Goal: Transaction & Acquisition: Purchase product/service

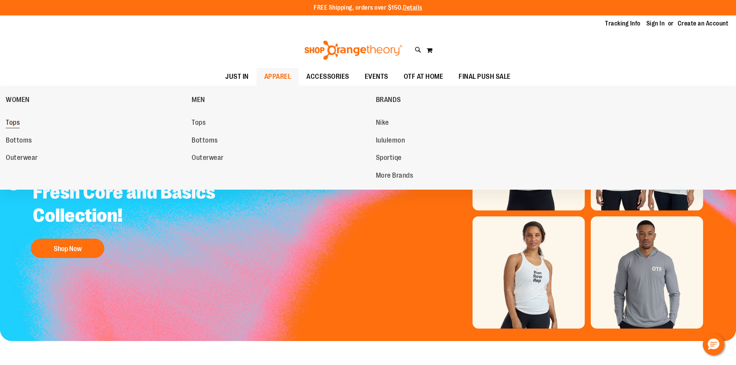
click at [13, 125] on span "Tops" at bounding box center [13, 124] width 14 height 10
click at [28, 95] on link "WOMEN" at bounding box center [97, 100] width 182 height 20
click at [15, 95] on link "WOMEN" at bounding box center [97, 100] width 182 height 20
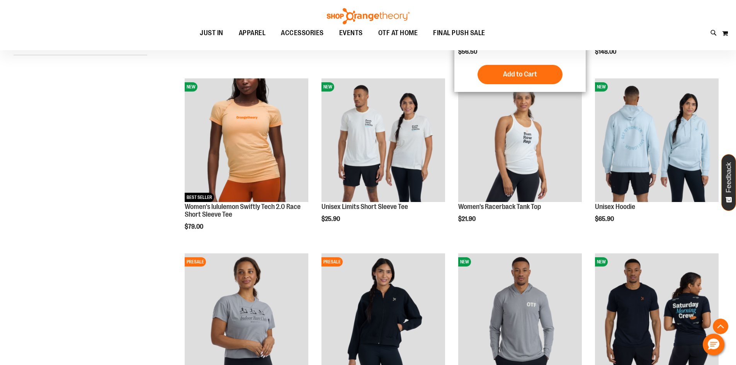
scroll to position [270, 0]
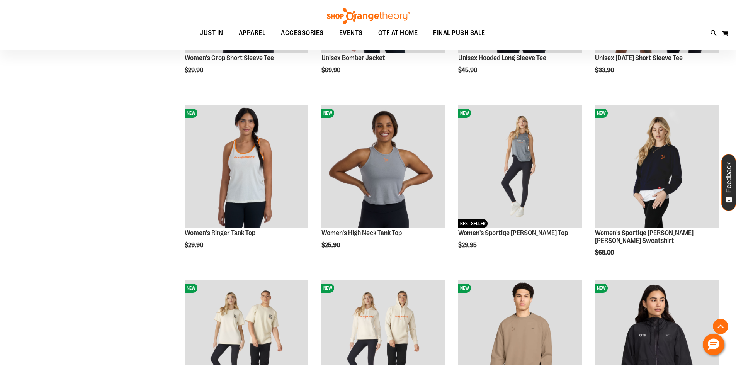
scroll to position [579, 0]
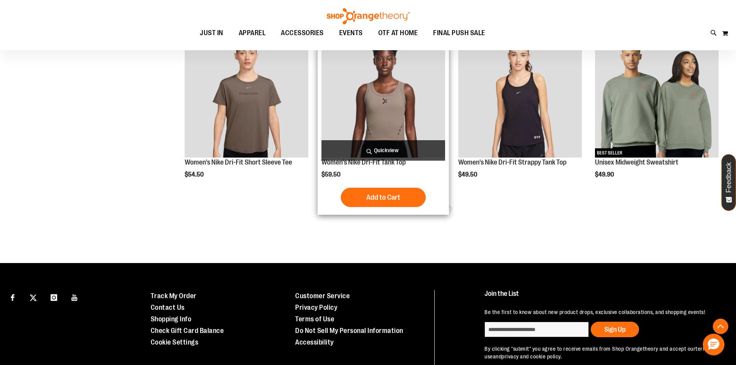
scroll to position [1005, 0]
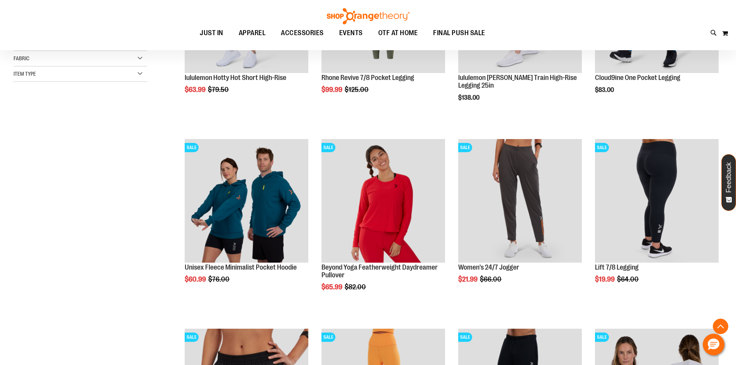
scroll to position [154, 0]
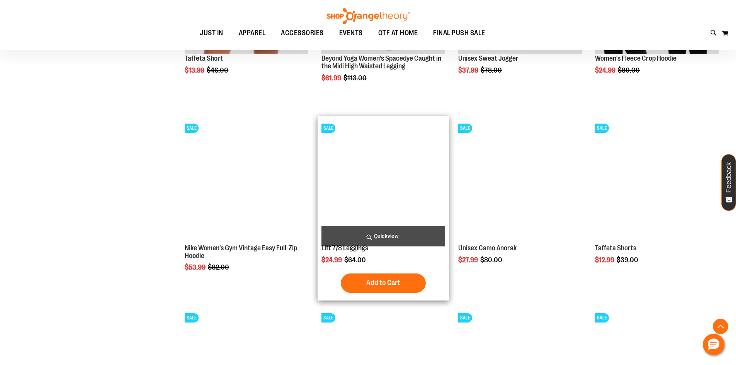
scroll to position [579, 0]
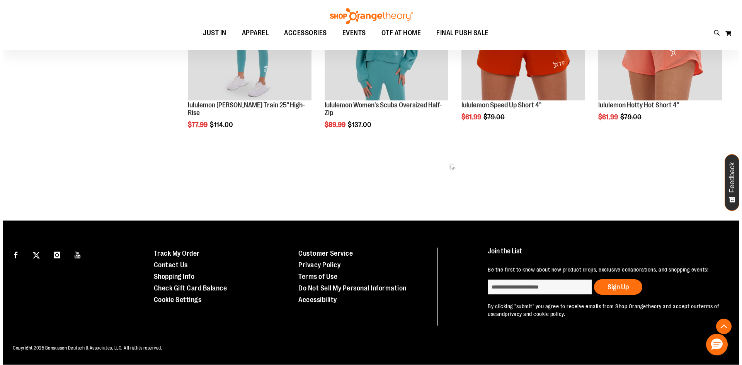
scroll to position [1071, 0]
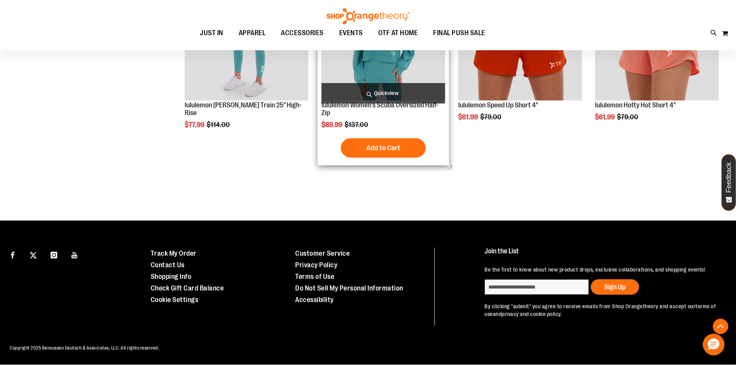
click at [400, 85] on span "Quickview" at bounding box center [384, 93] width 124 height 20
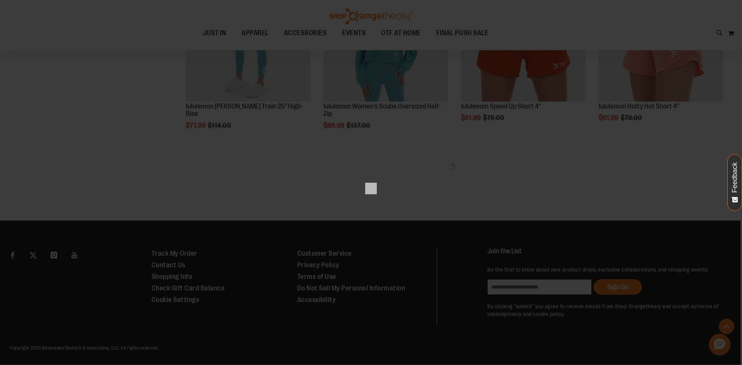
scroll to position [0, 0]
